Goal: Task Accomplishment & Management: Use online tool/utility

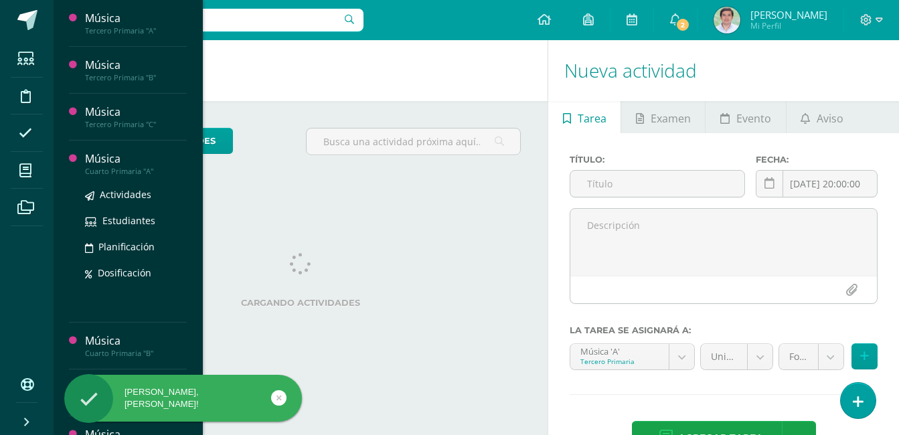
click at [88, 164] on div "Música" at bounding box center [136, 158] width 102 height 15
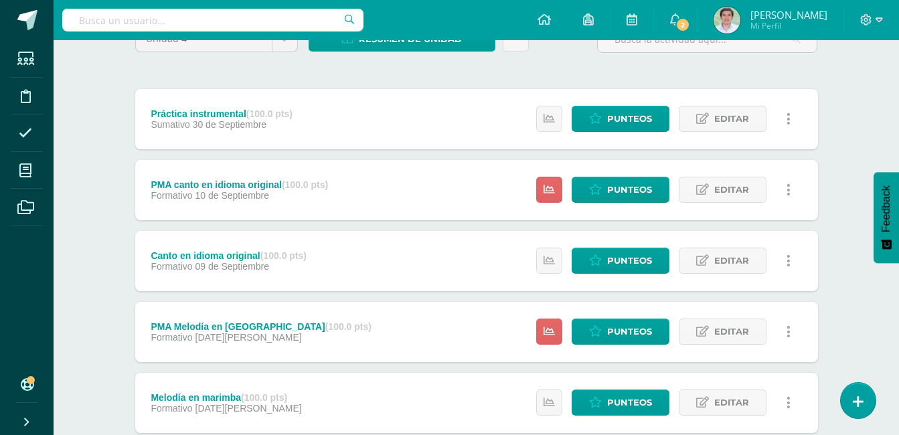
scroll to position [221, 0]
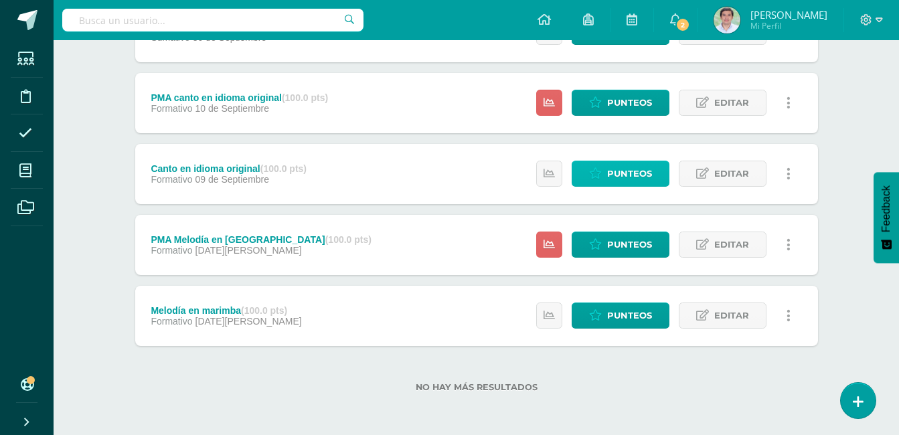
click at [643, 177] on span "Punteos" at bounding box center [629, 173] width 45 height 25
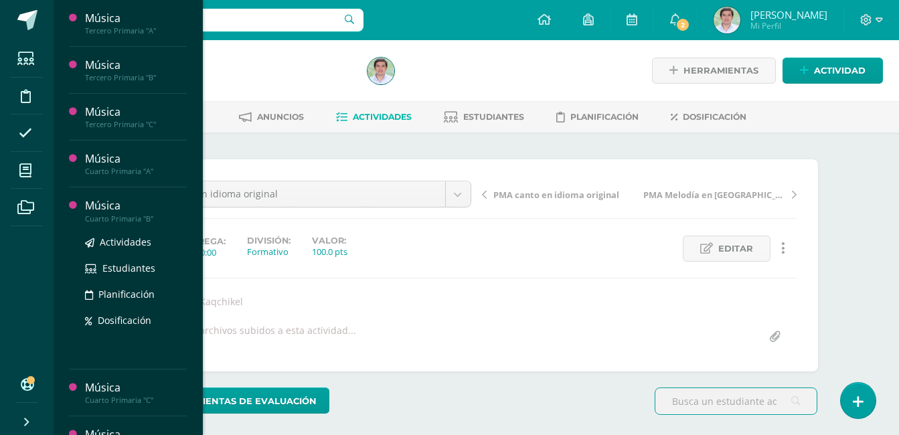
click at [123, 206] on div "Música" at bounding box center [136, 205] width 102 height 15
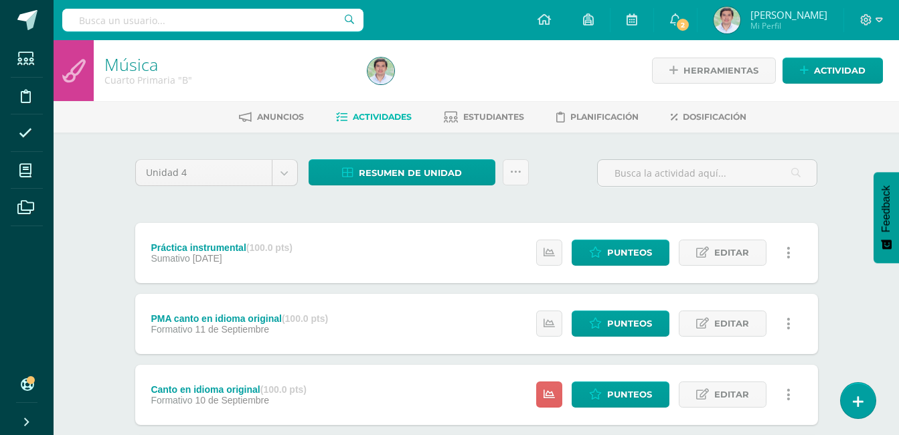
scroll to position [221, 0]
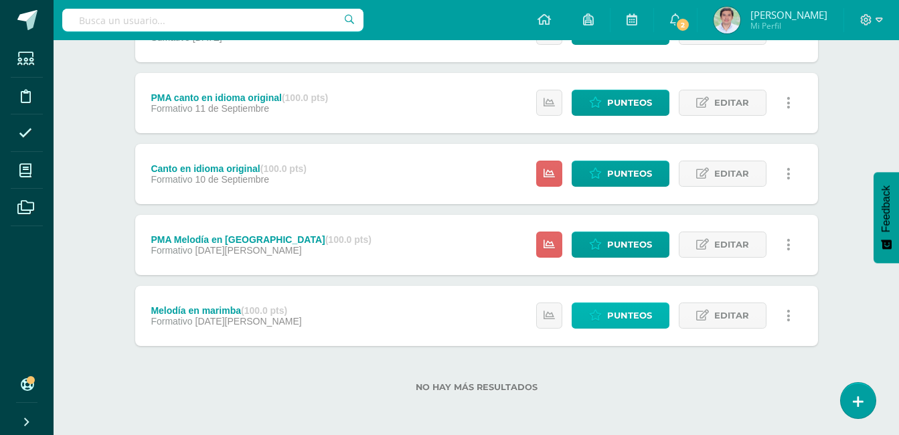
click at [609, 327] on span "Punteos" at bounding box center [629, 315] width 45 height 25
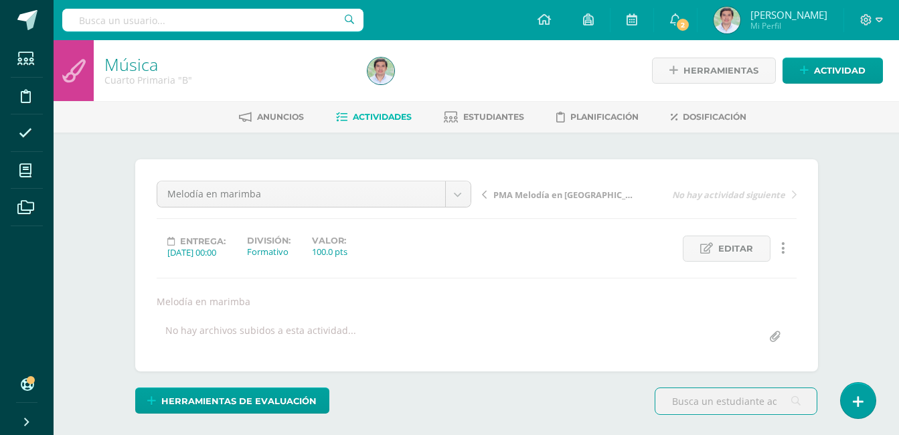
scroll to position [6, 0]
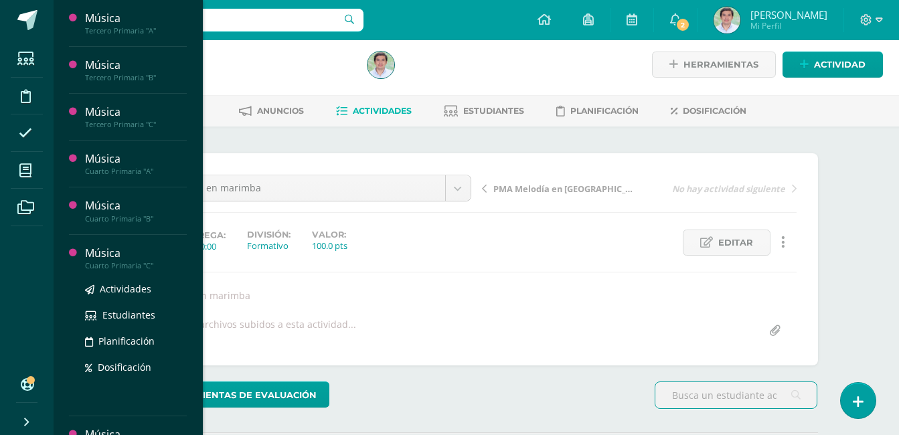
click at [118, 254] on div "Música" at bounding box center [136, 253] width 102 height 15
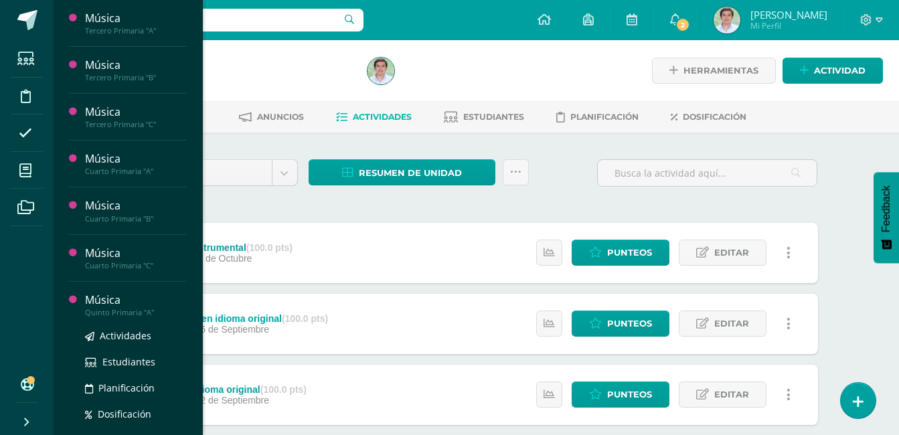
click at [133, 306] on div "Música" at bounding box center [136, 300] width 102 height 15
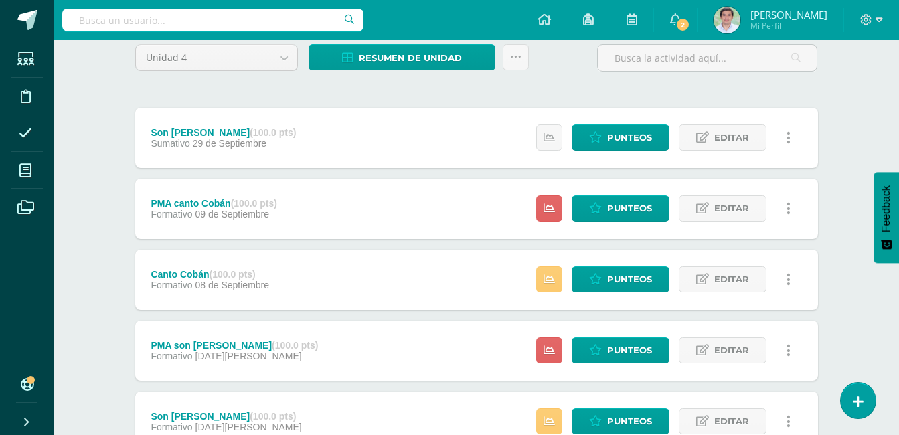
scroll to position [134, 0]
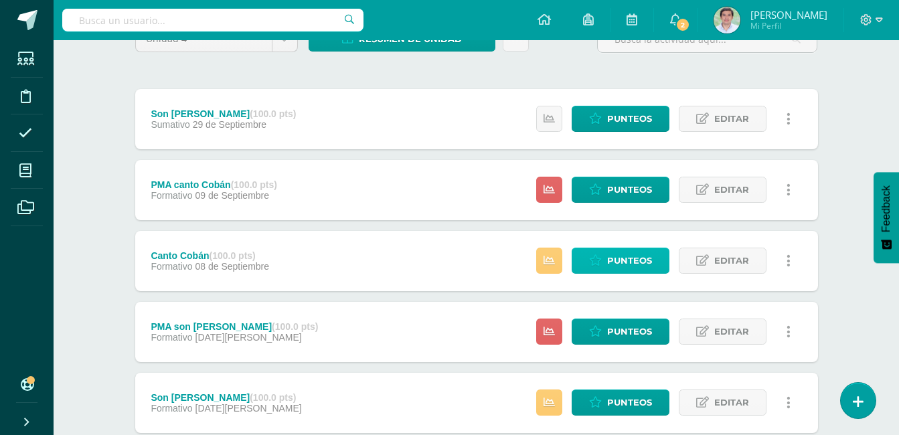
click at [615, 272] on span "Punteos" at bounding box center [629, 260] width 45 height 25
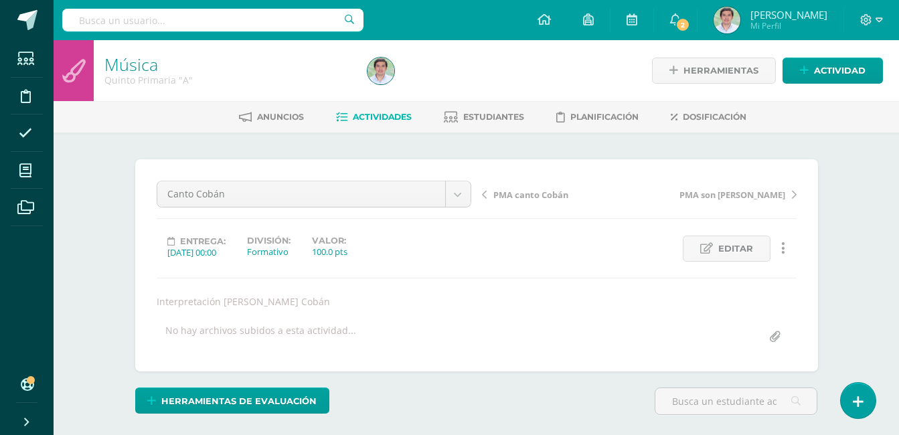
click at [321, 82] on div "Quinto Primaria "A"" at bounding box center [227, 80] width 247 height 13
click at [142, 62] on link "Música" at bounding box center [131, 64] width 54 height 23
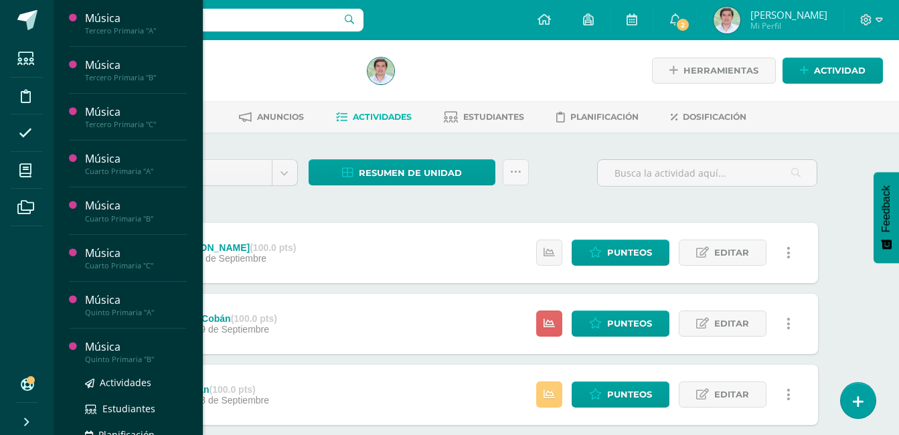
click at [108, 370] on div "Actividades Estudiantes Planificación Dosificación" at bounding box center [136, 431] width 102 height 135
click at [108, 355] on div "Quinto Primaria "B"" at bounding box center [136, 359] width 102 height 9
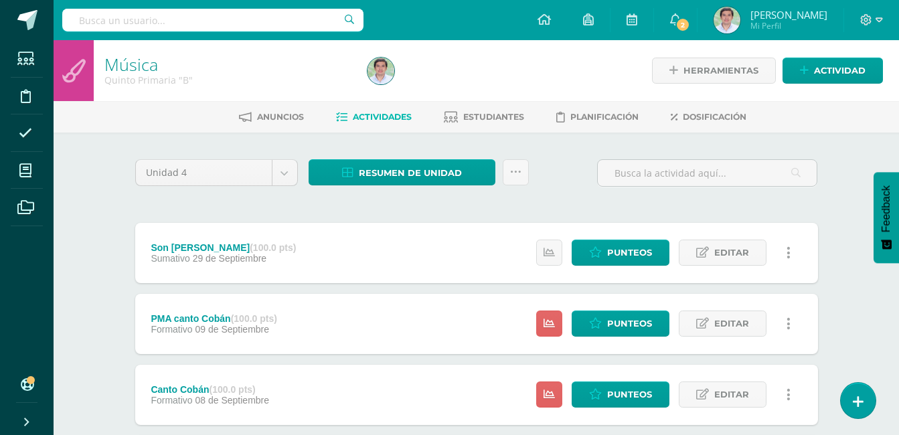
scroll to position [193, 0]
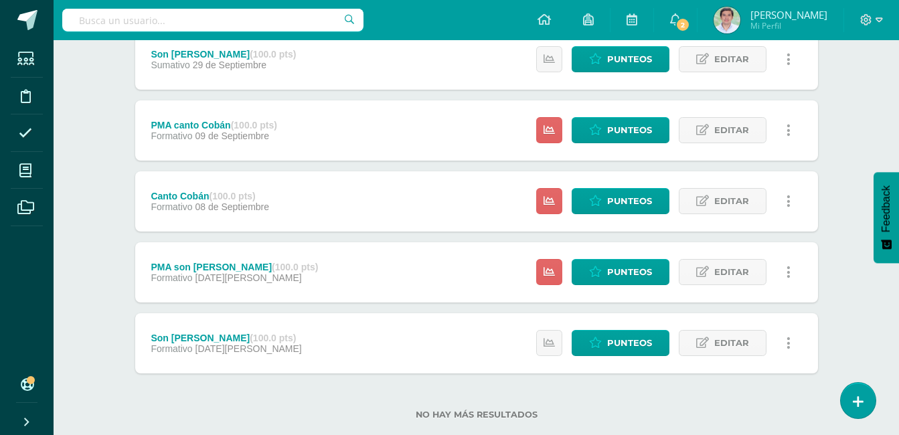
click at [580, 185] on div "Estatus de Actividad: 16 Estudiantes sin calificar 0 Estudiantes con cero Media…" at bounding box center [667, 201] width 302 height 60
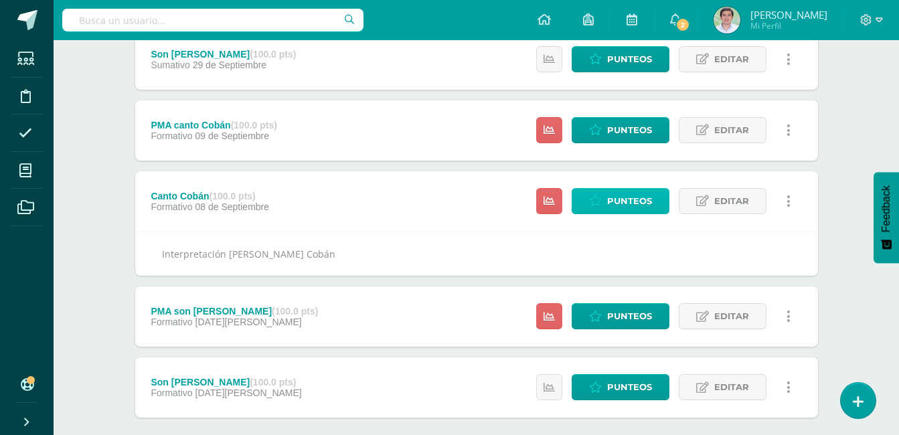
click at [584, 195] on link "Punteos" at bounding box center [621, 201] width 98 height 26
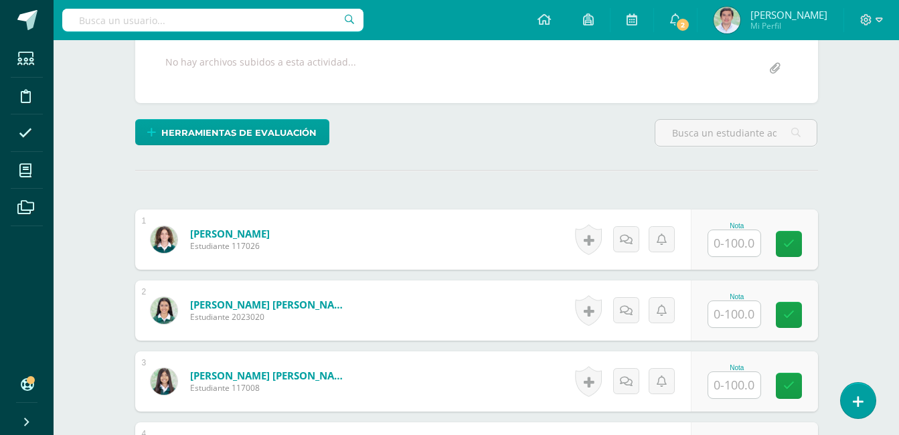
scroll to position [273, 0]
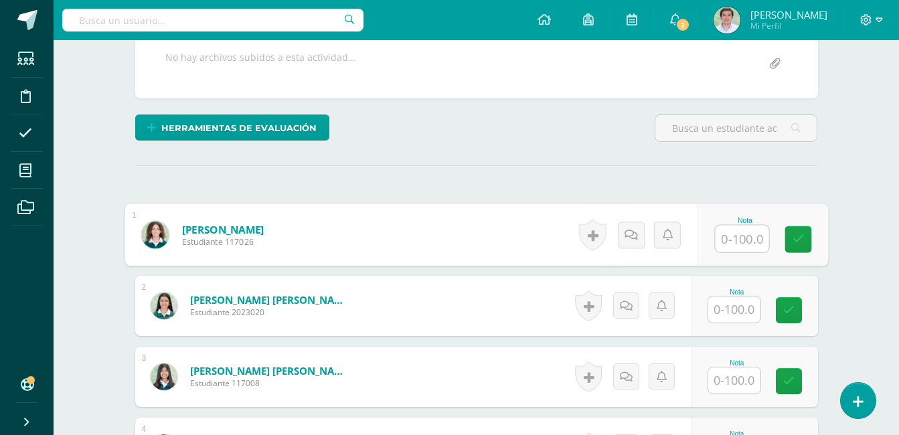
click at [758, 240] on input "text" at bounding box center [742, 239] width 54 height 27
type input "100"
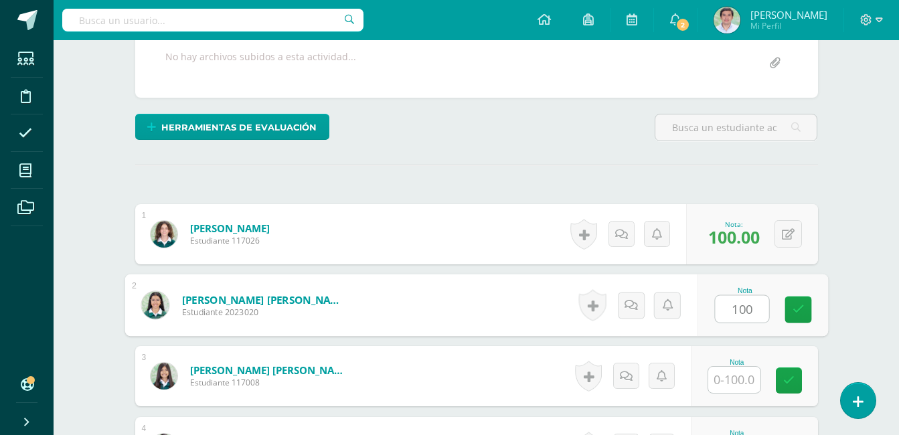
type input "100"
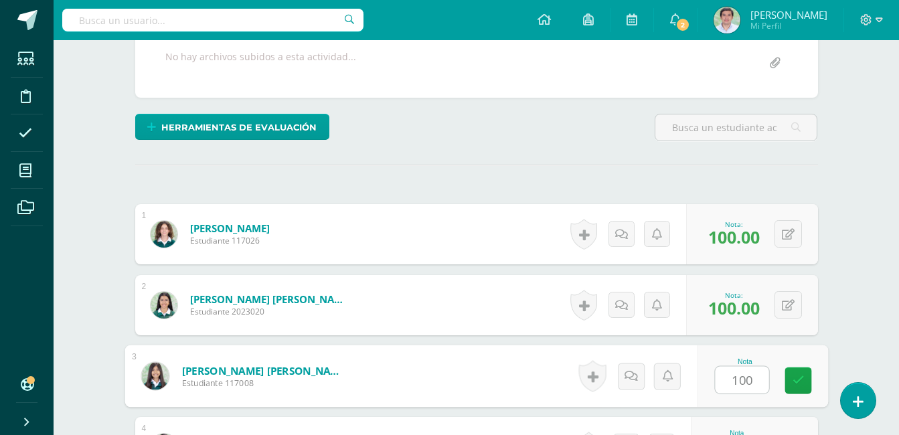
type input "100"
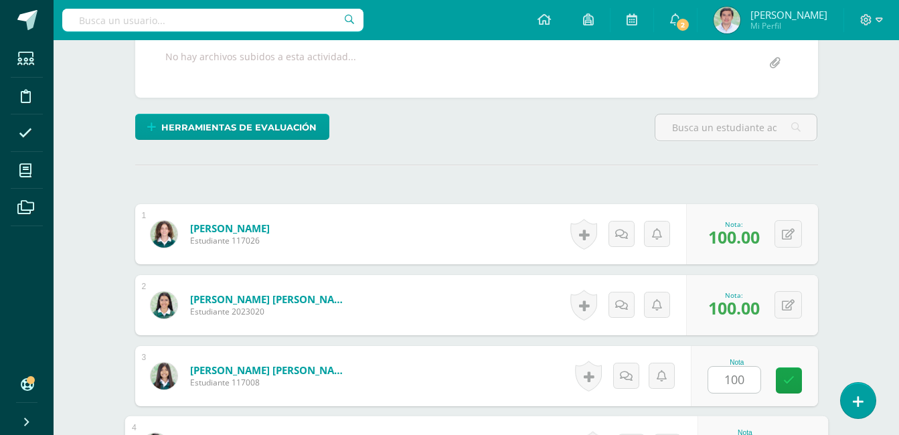
scroll to position [507, 0]
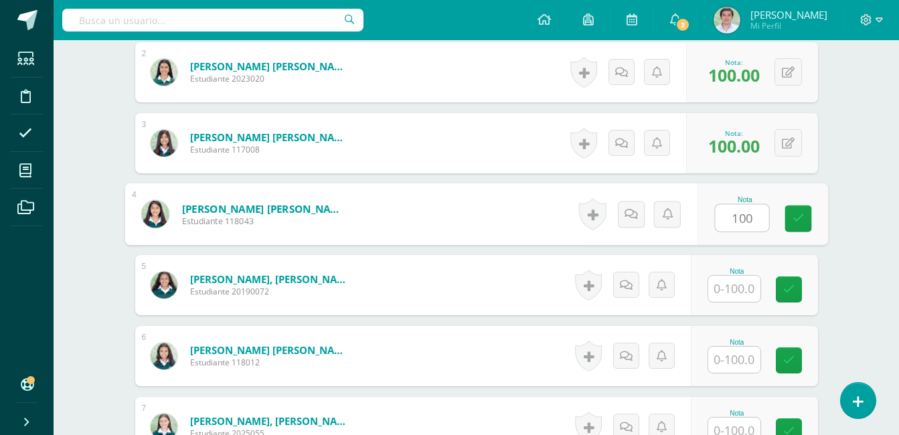
type input "100"
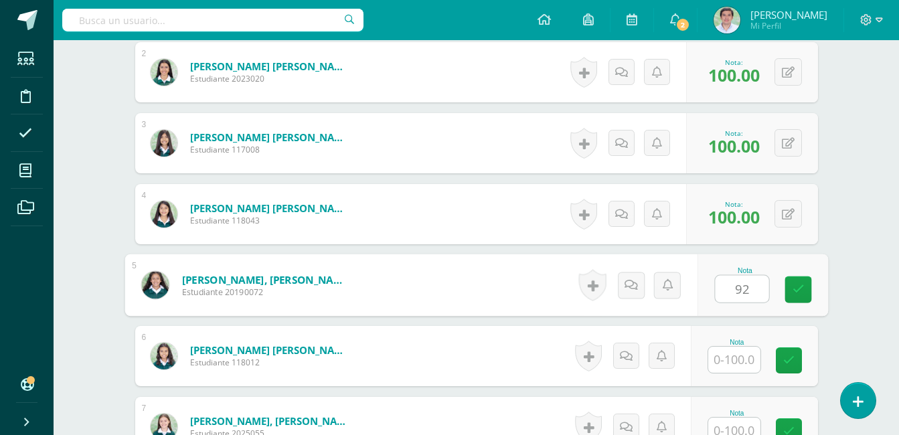
type input "92"
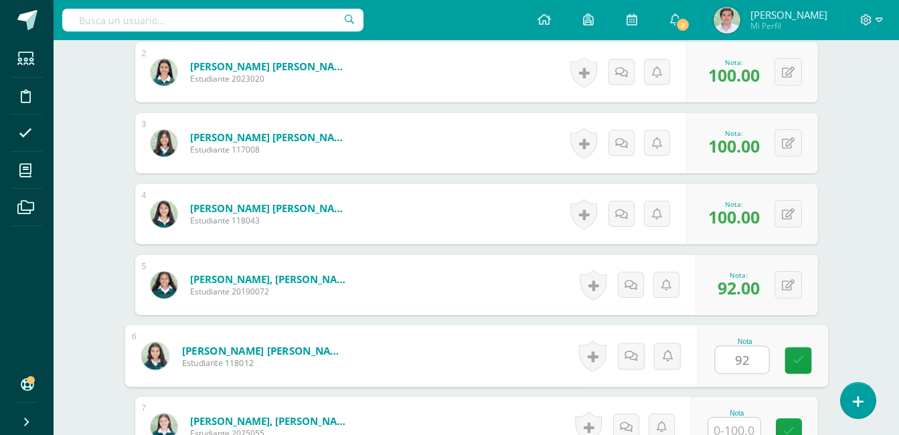
type input "92"
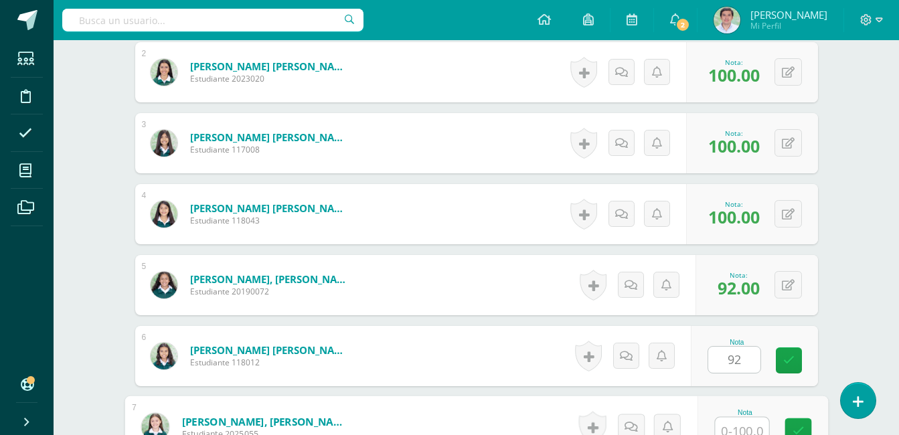
scroll to position [516, 0]
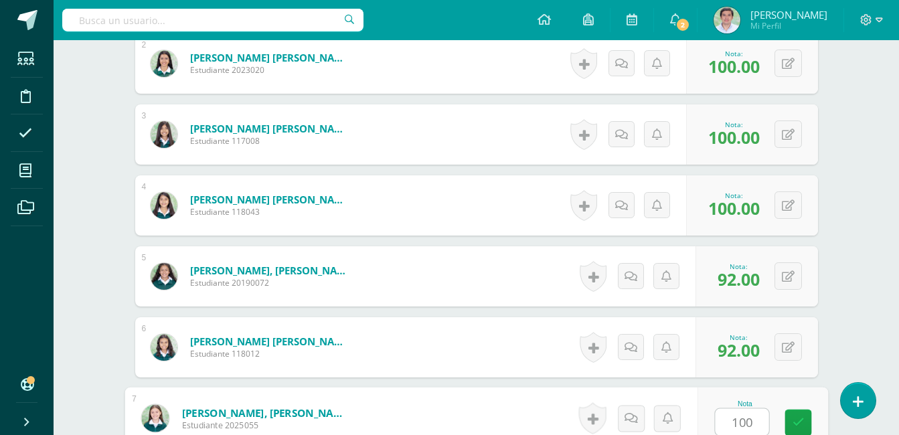
type input "100"
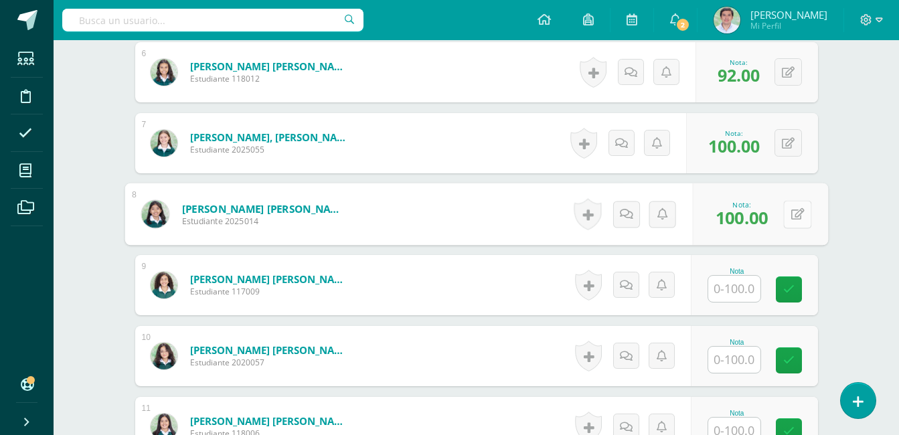
click at [791, 210] on icon at bounding box center [797, 213] width 13 height 11
type input "92"
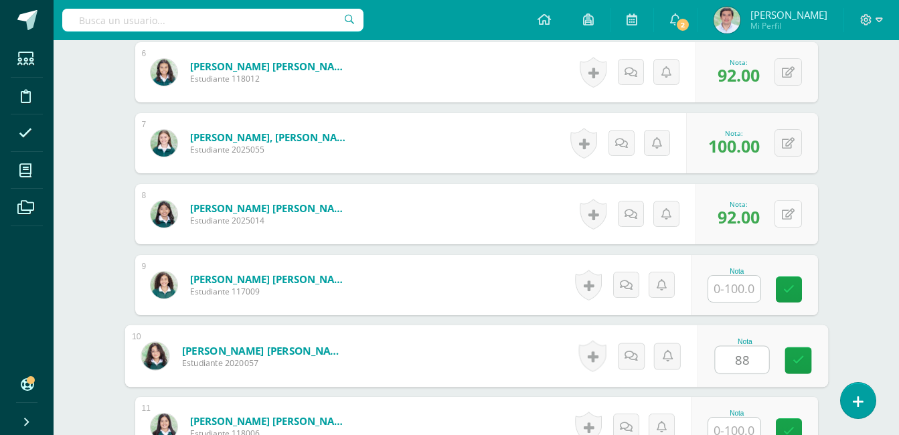
type input "88"
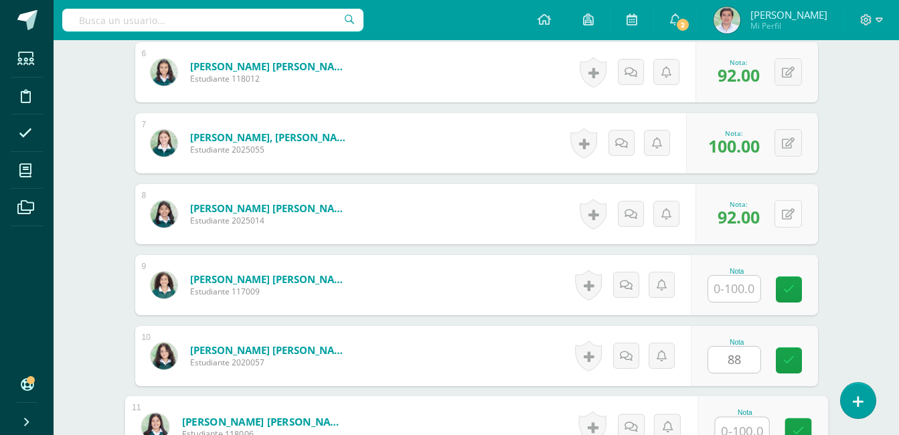
scroll to position [799, 0]
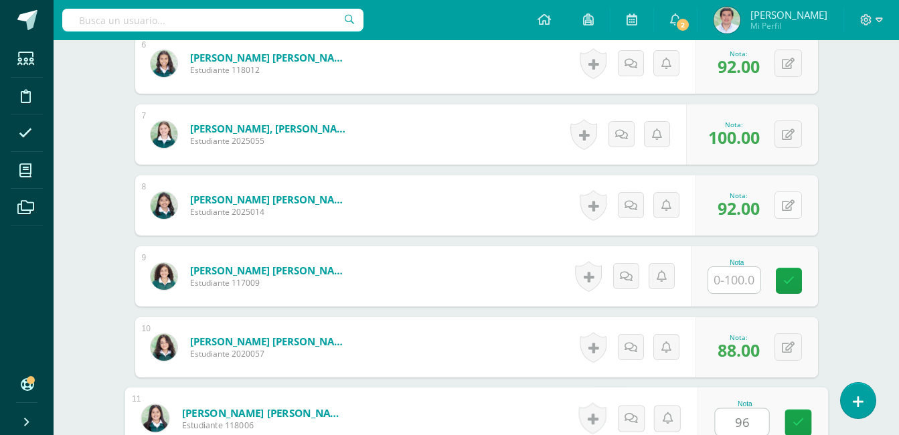
type input "96"
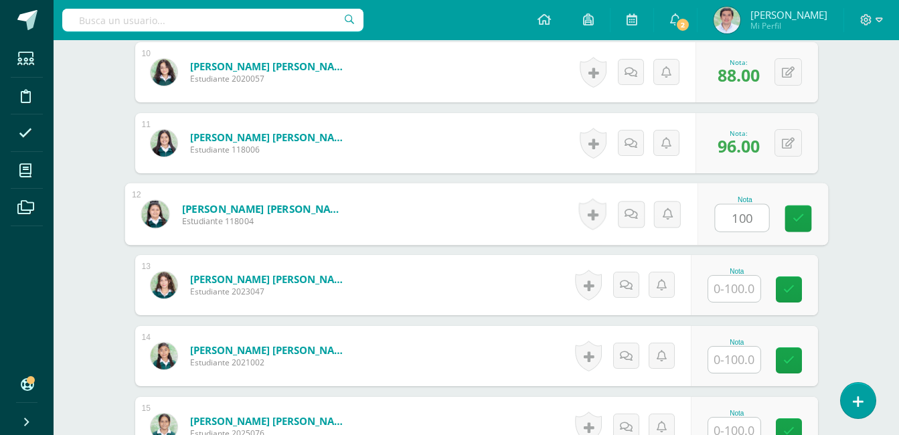
type input "100"
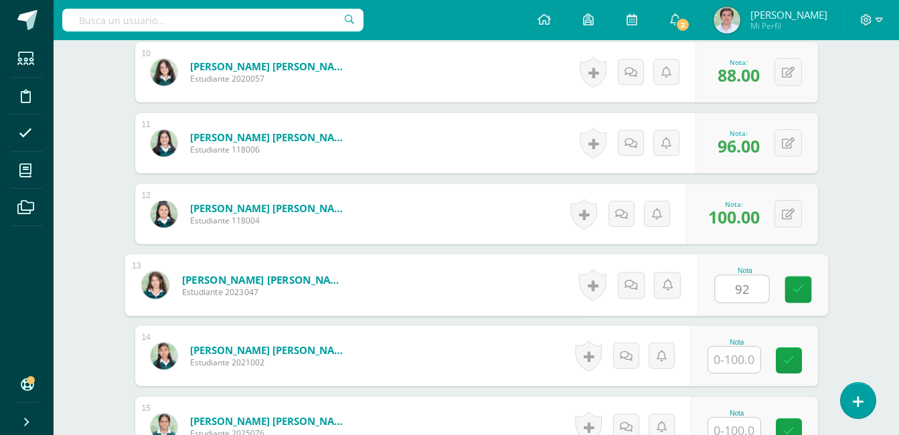
type input "92"
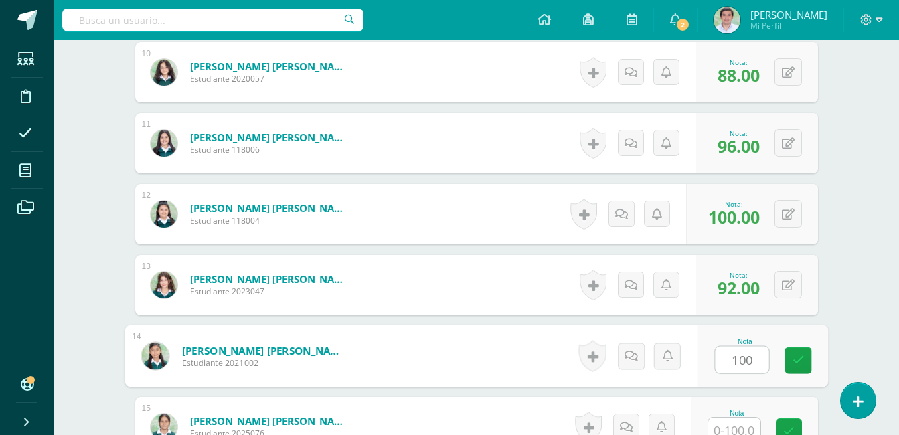
type input "100"
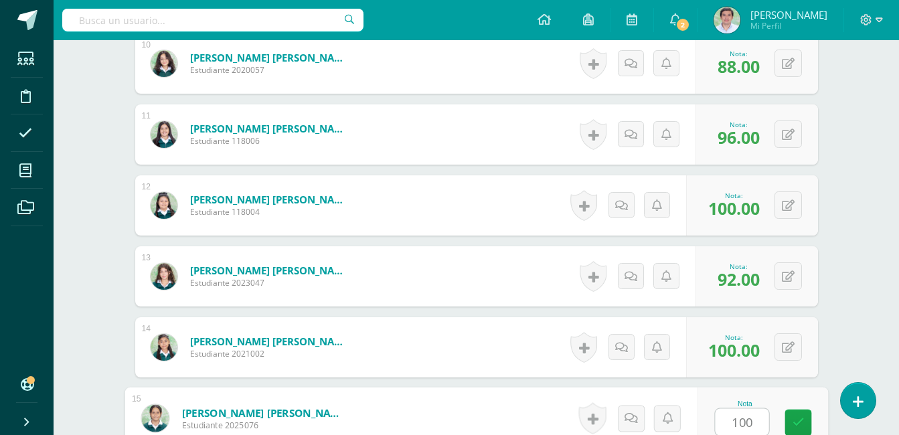
type input "100"
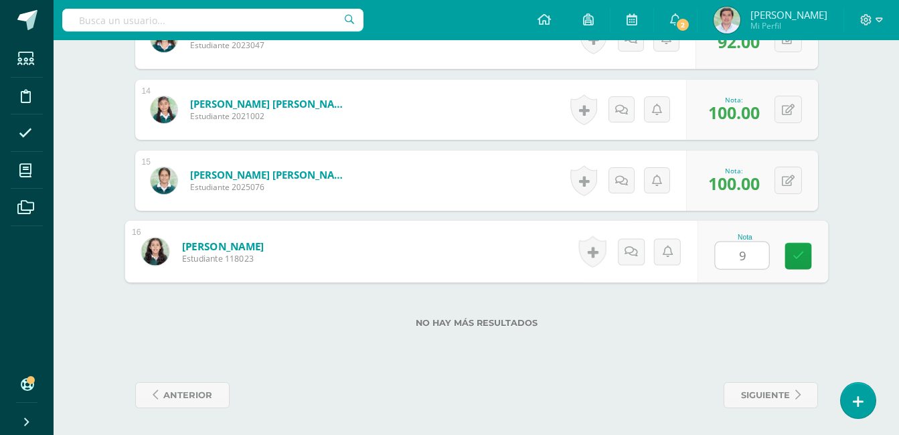
type input "92"
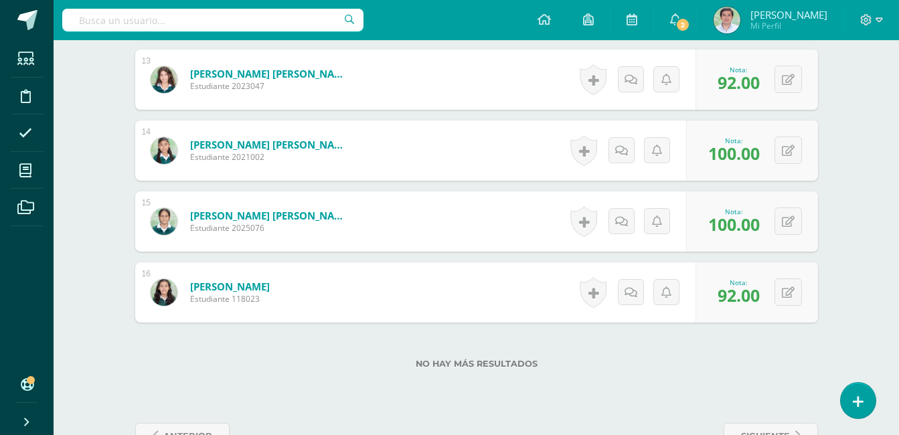
scroll to position [1283, 0]
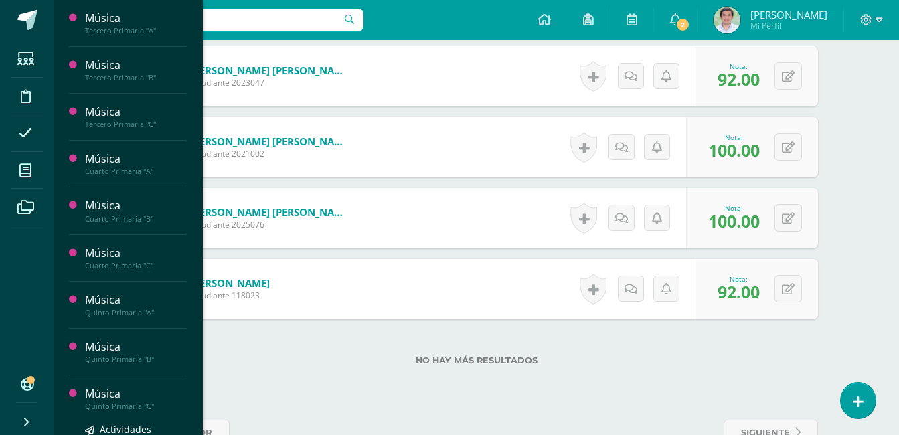
click at [86, 402] on div "Quinto Primaria "C"" at bounding box center [136, 406] width 102 height 9
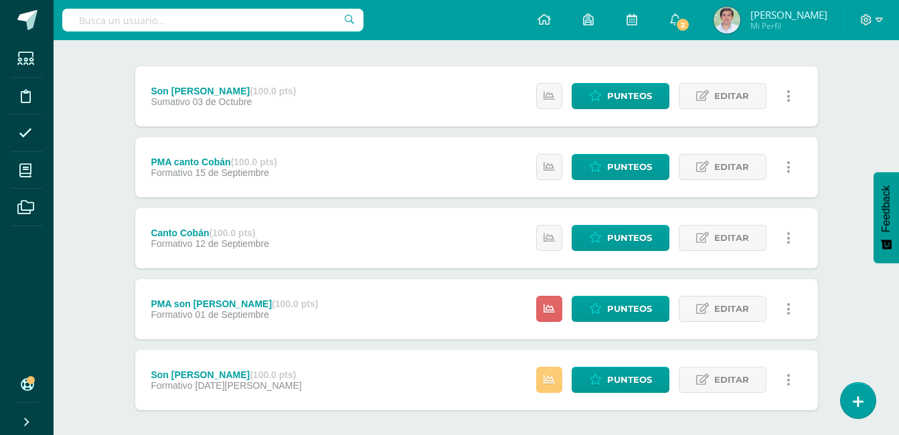
scroll to position [221, 0]
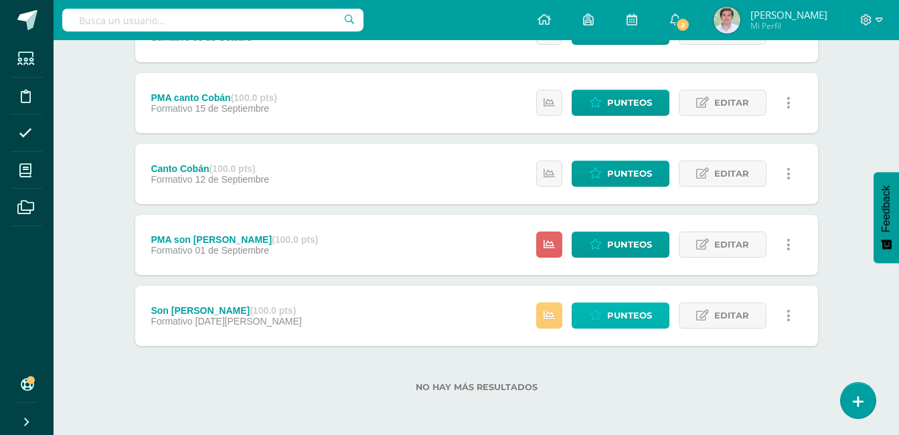
click at [638, 321] on span "Punteos" at bounding box center [629, 315] width 45 height 25
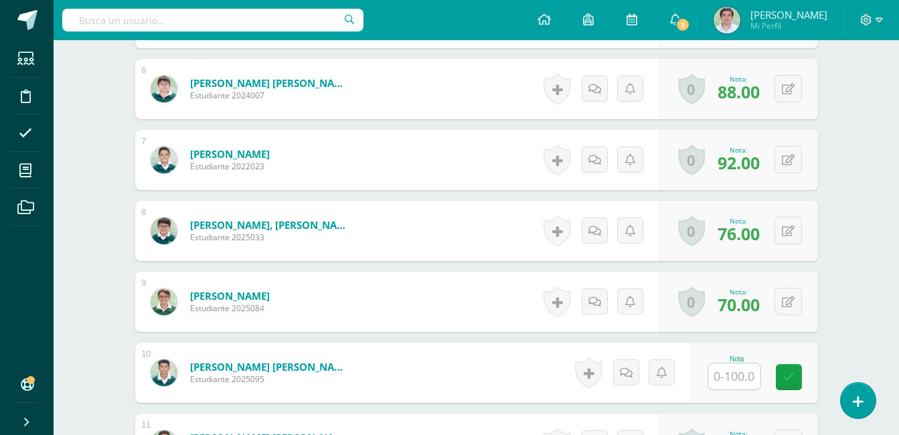
scroll to position [785, 0]
